Goal: Task Accomplishment & Management: Complete application form

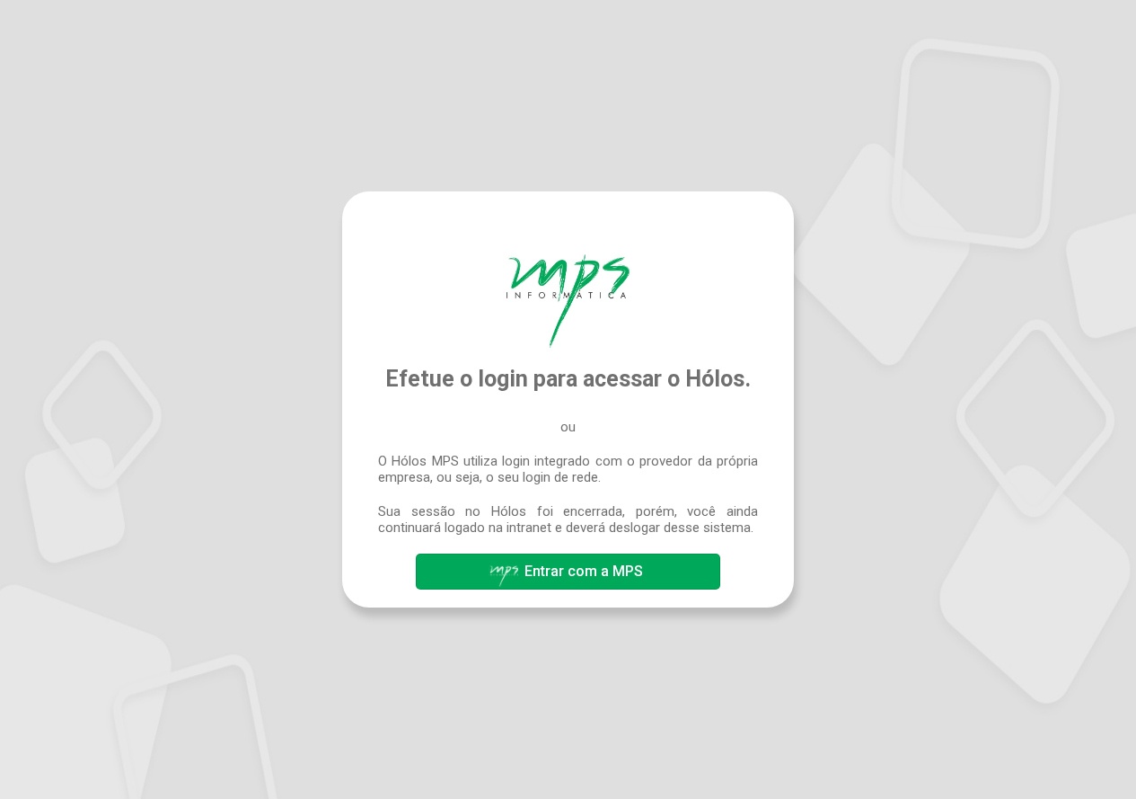
click at [607, 577] on span "Entrar com a MPS" at bounding box center [584, 570] width 119 height 17
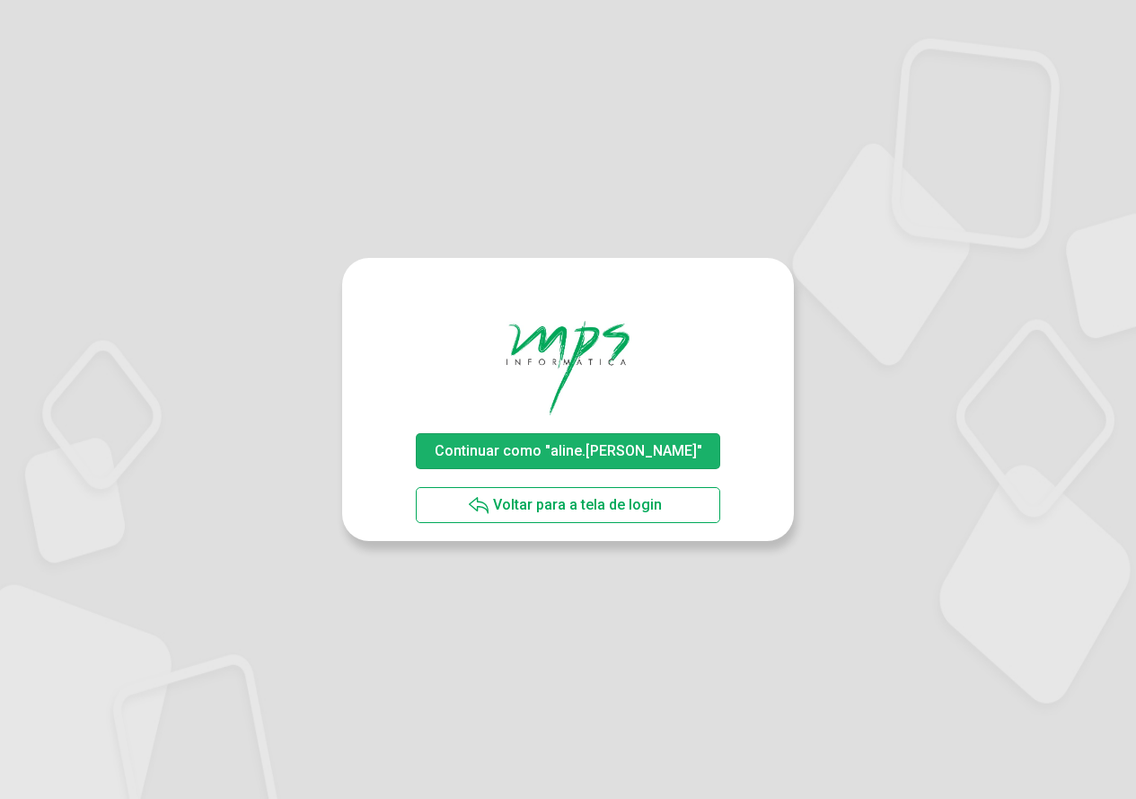
click at [587, 448] on span "Continuar como "aline.[PERSON_NAME]"" at bounding box center [569, 450] width 268 height 17
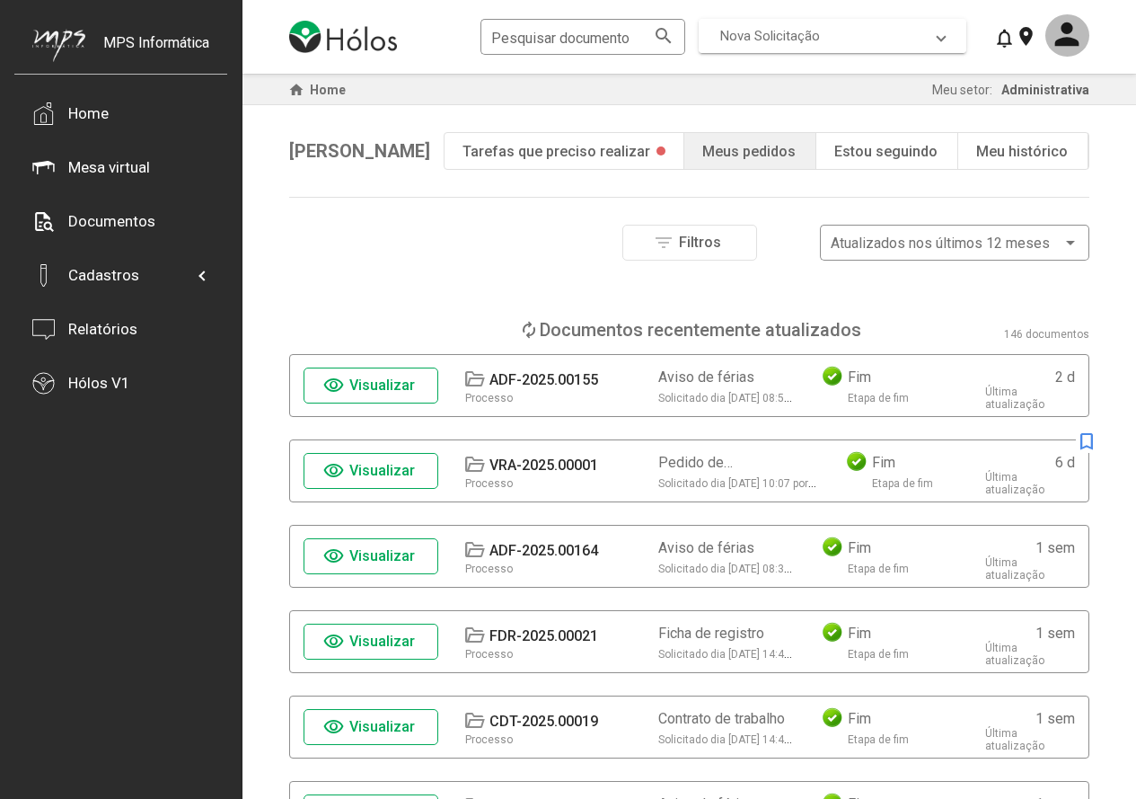
click at [809, 24] on mat-expansion-panel-header "Nova Solicitação" at bounding box center [833, 36] width 268 height 34
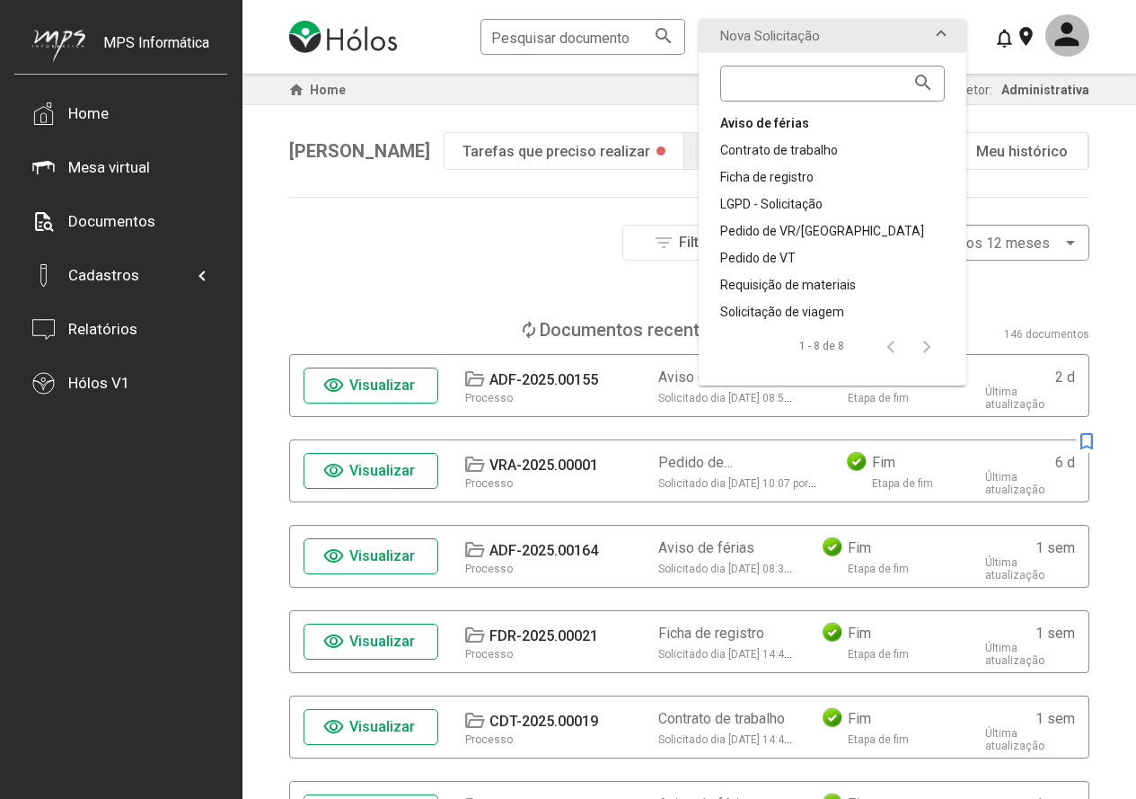
click at [792, 117] on div "Aviso de férias" at bounding box center [832, 123] width 225 height 18
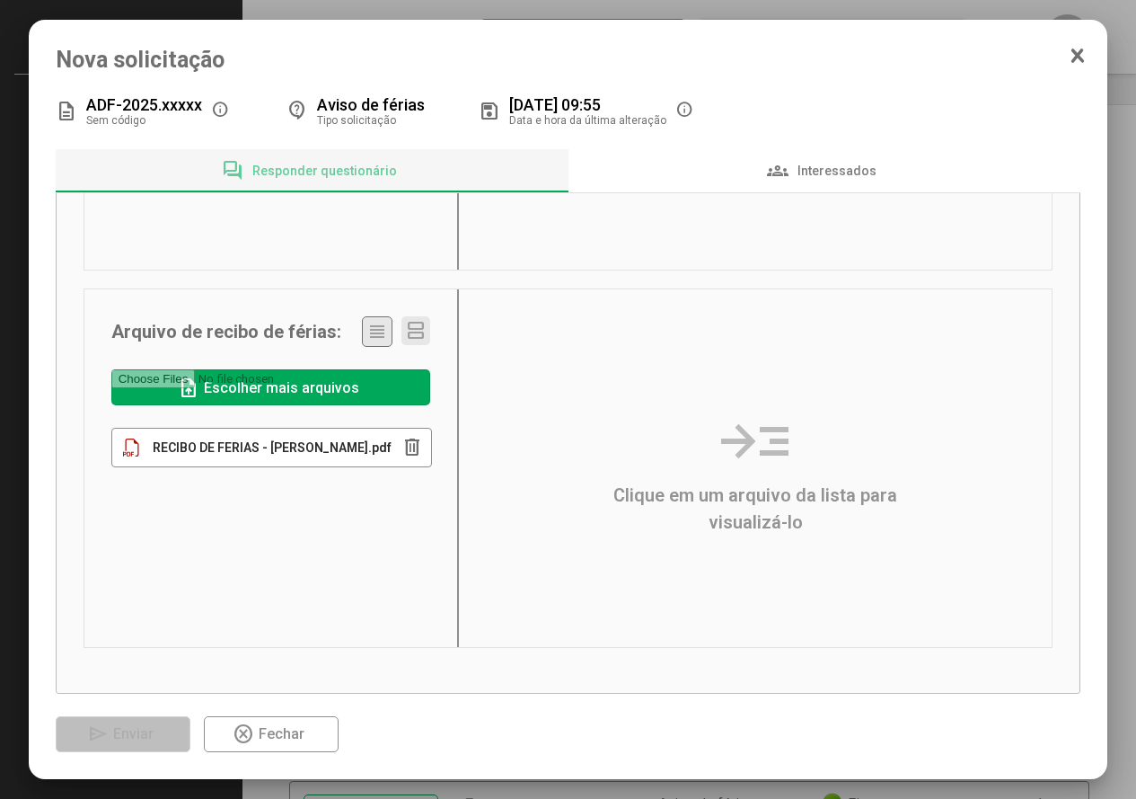
scroll to position [311, 0]
drag, startPoint x: 815, startPoint y: 166, endPoint x: 805, endPoint y: 181, distance: 18.2
click at [815, 167] on span "Interessados" at bounding box center [837, 170] width 79 height 14
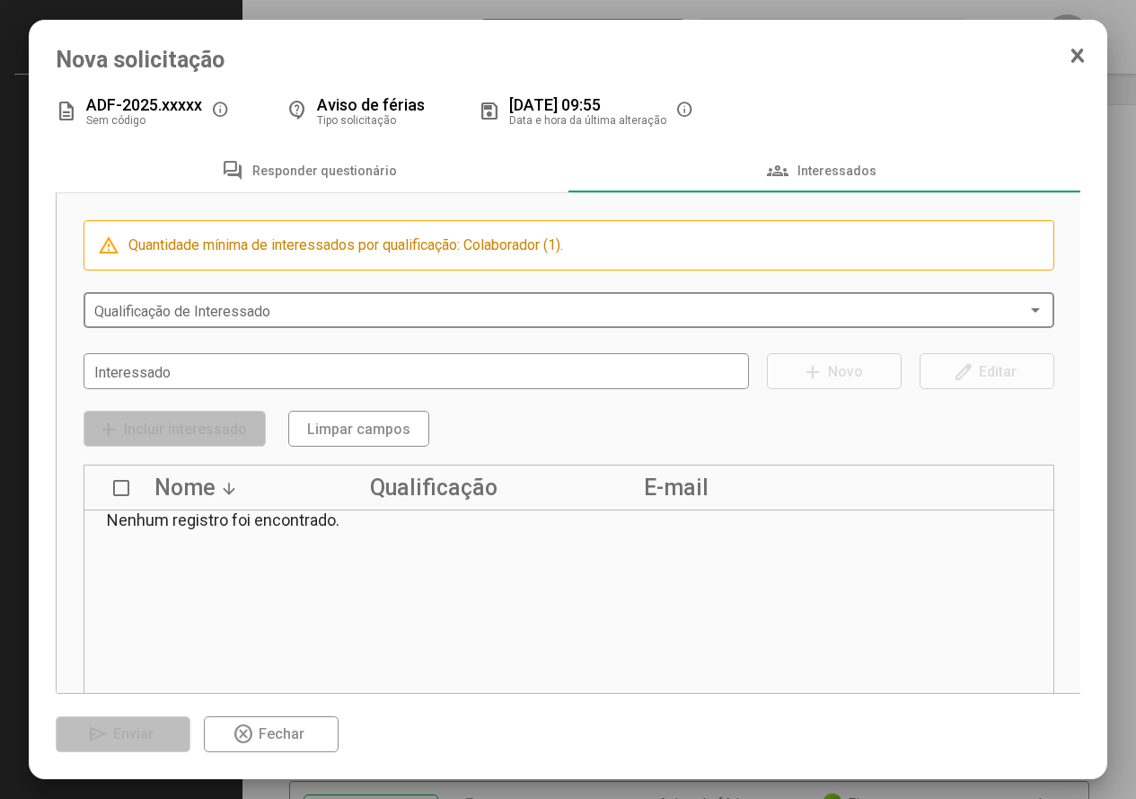
click at [193, 298] on div "Qualificação de Interessado" at bounding box center [569, 308] width 950 height 40
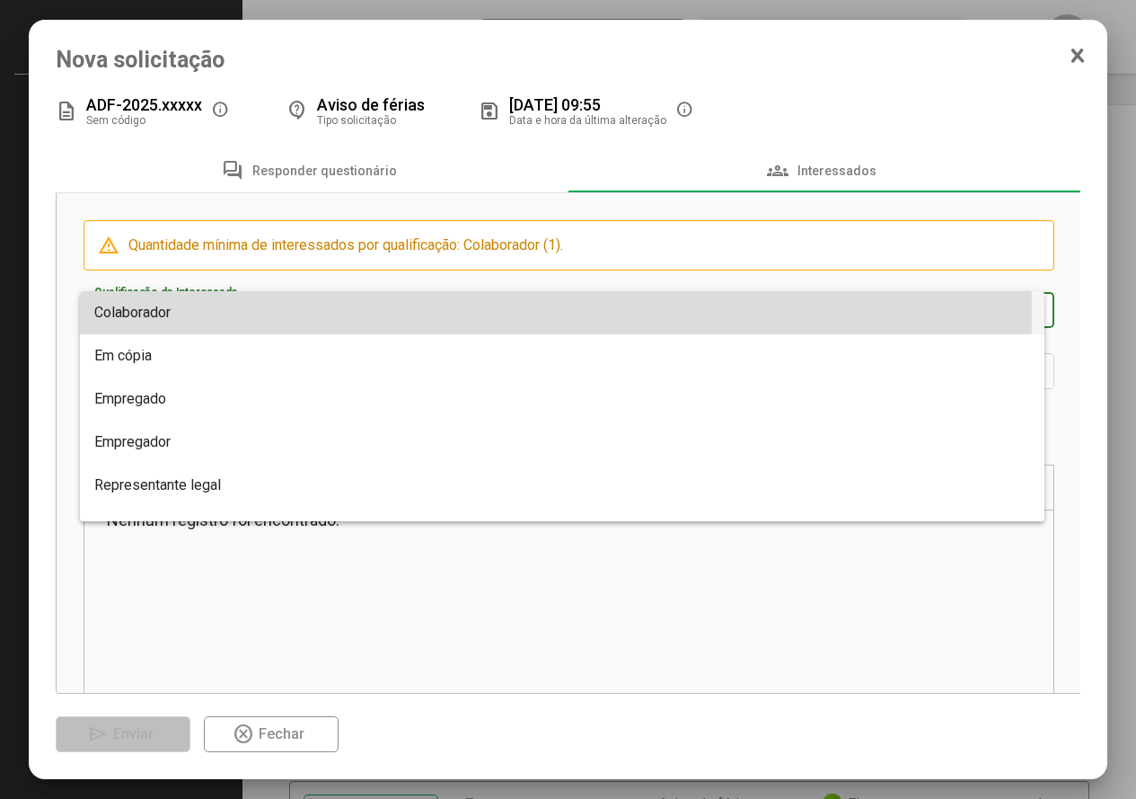
click at [140, 312] on span "Colaborador" at bounding box center [132, 312] width 76 height 17
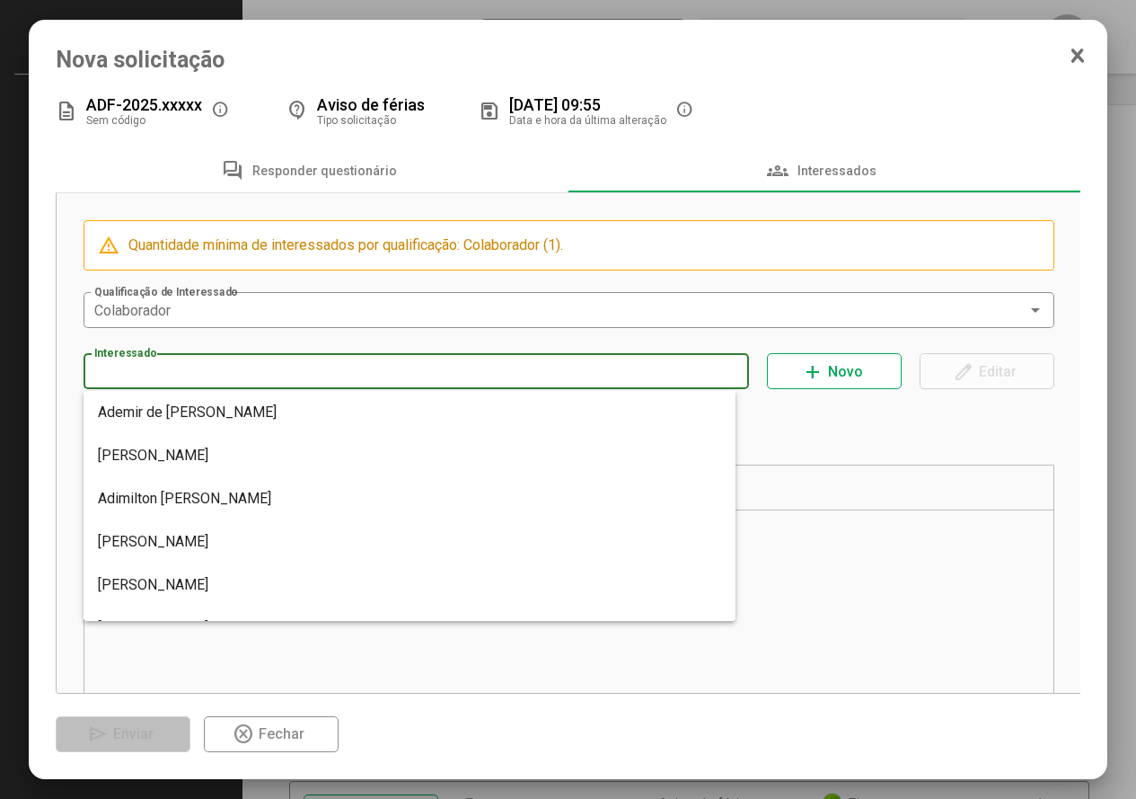
click at [168, 368] on input "Interessado" at bounding box center [416, 372] width 645 height 16
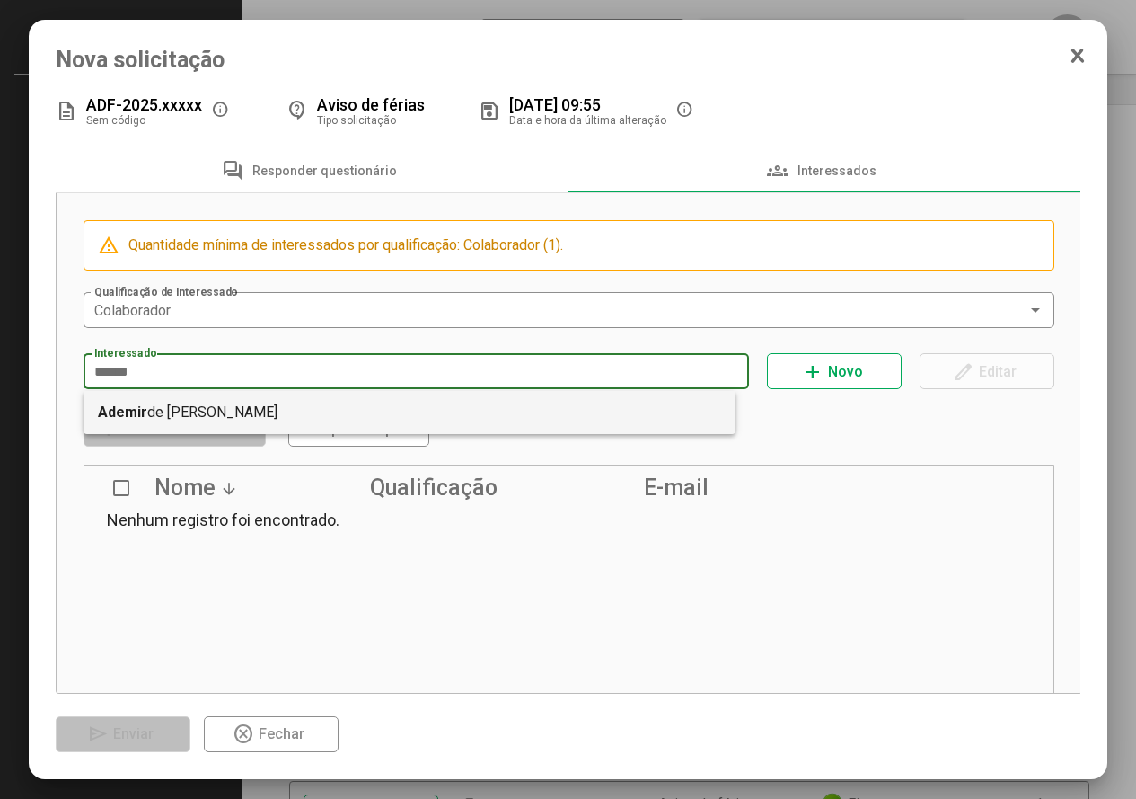
click at [185, 415] on mat-option "Ademir de [PERSON_NAME]" at bounding box center [410, 412] width 653 height 43
type input "**********"
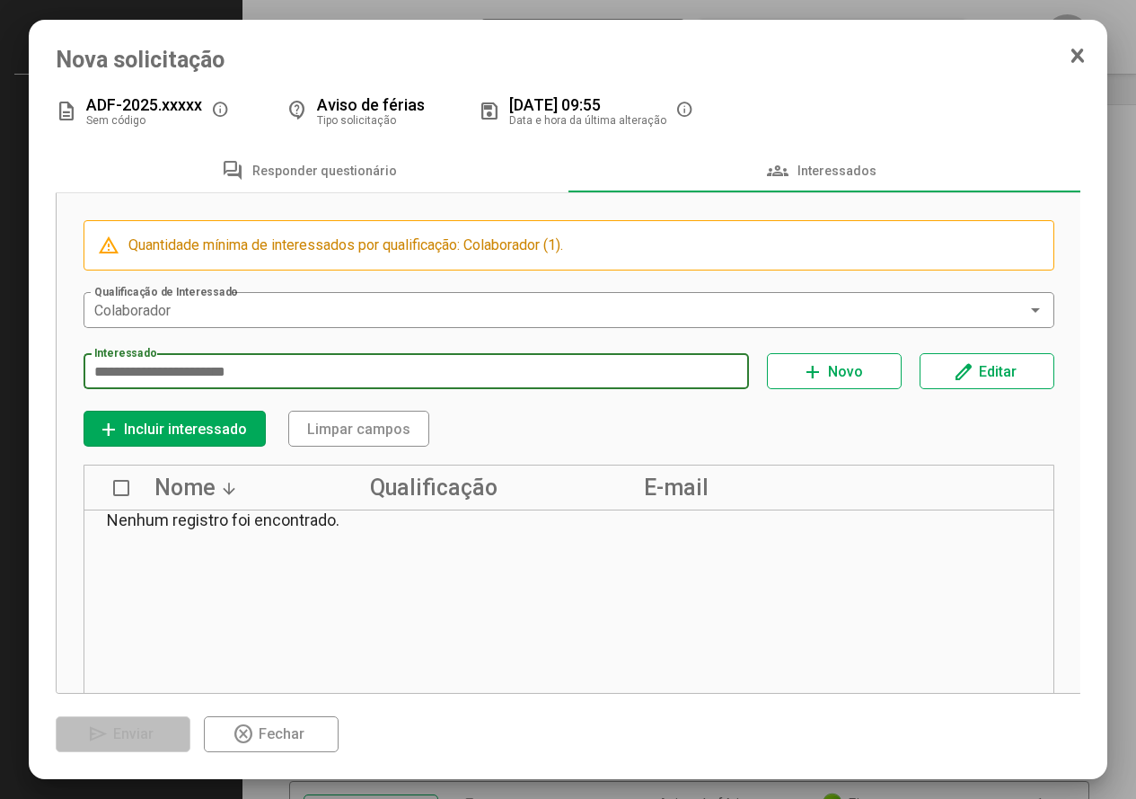
click at [133, 427] on span "Incluir interessado" at bounding box center [185, 428] width 123 height 17
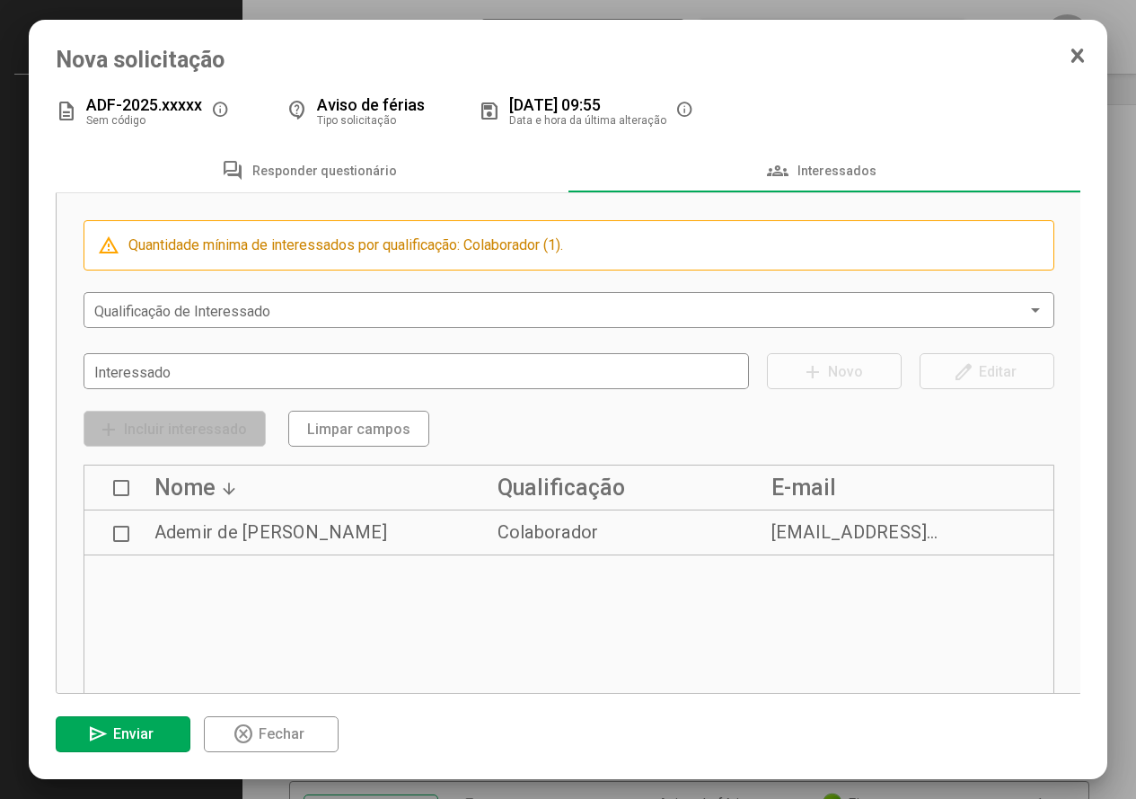
click at [146, 725] on span "Enviar" at bounding box center [133, 733] width 40 height 17
